Goal: Find specific page/section: Find specific page/section

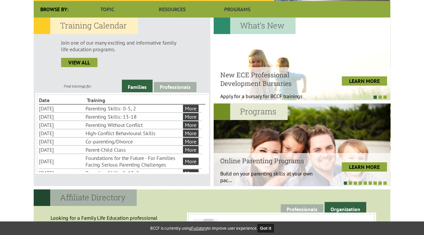
scroll to position [169, 0]
click at [183, 85] on link "Professionals" at bounding box center [175, 87] width 43 height 10
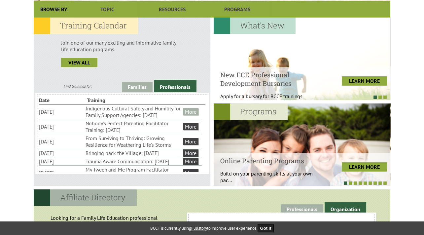
click at [187, 114] on link "More" at bounding box center [191, 111] width 16 height 7
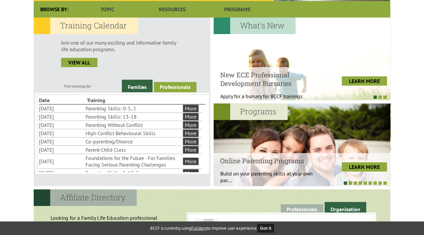
click at [178, 82] on link "Professionals" at bounding box center [175, 87] width 43 height 10
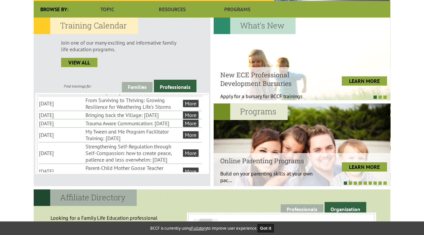
scroll to position [39, 0]
click at [194, 118] on link "More" at bounding box center [191, 114] width 16 height 7
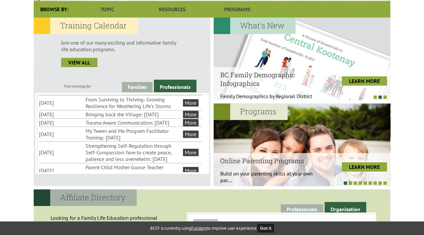
click at [180, 84] on link "Professionals" at bounding box center [175, 86] width 43 height 13
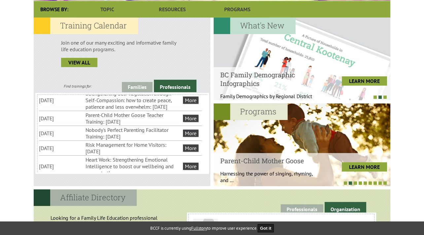
scroll to position [94, 0]
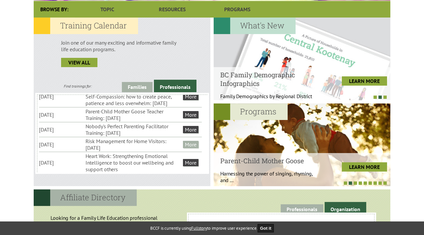
click at [190, 148] on link "More" at bounding box center [191, 144] width 16 height 7
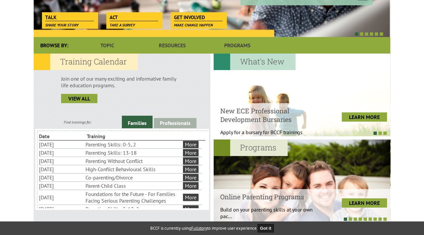
scroll to position [134, 0]
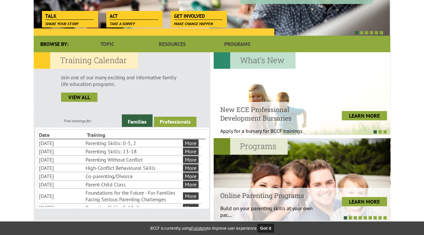
click at [182, 119] on link "Professionals" at bounding box center [175, 121] width 43 height 10
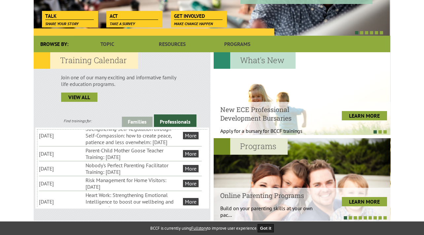
scroll to position [92, 0]
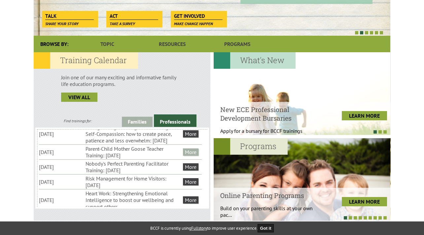
click at [192, 155] on link "More" at bounding box center [191, 151] width 16 height 7
